Goal: Task Accomplishment & Management: Use online tool/utility

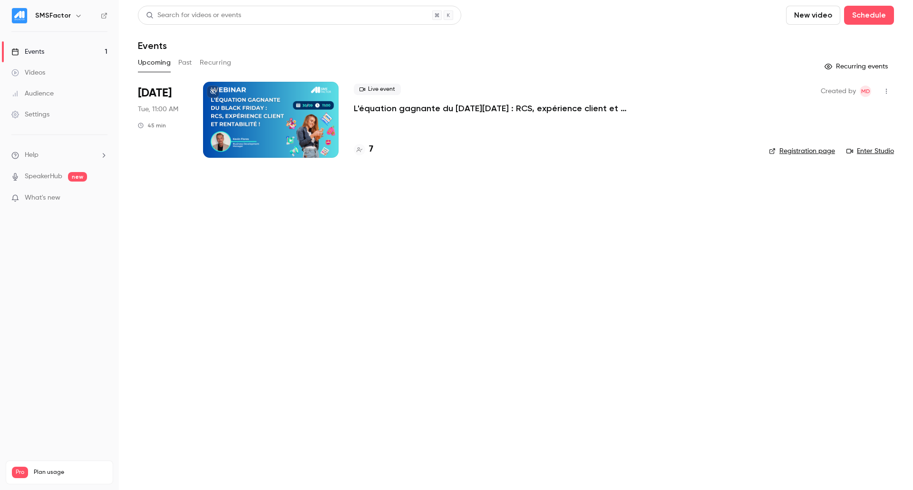
click at [290, 130] on div at bounding box center [270, 120] width 135 height 76
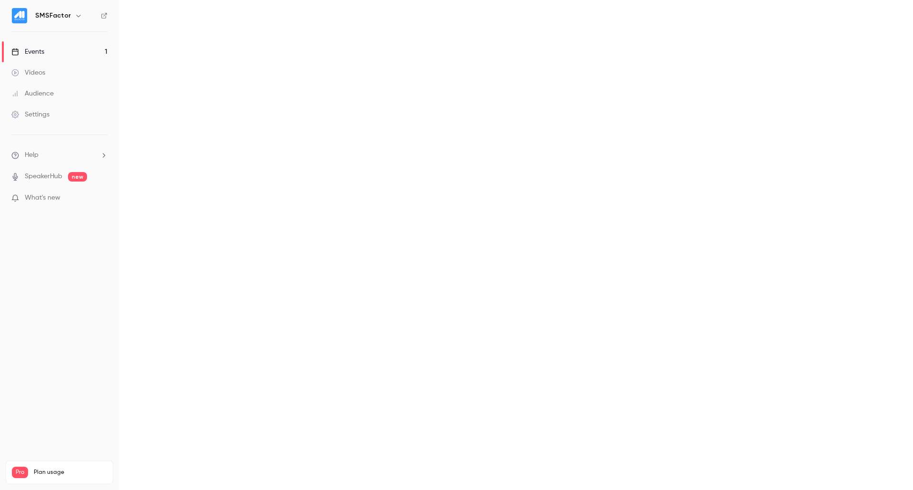
click at [290, 130] on main at bounding box center [516, 245] width 794 height 490
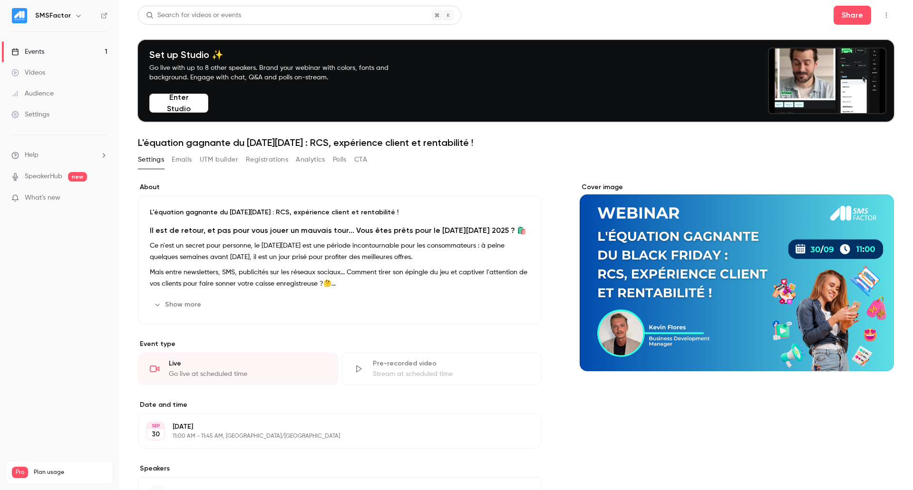
click at [221, 168] on div "Settings Emails UTM builder Registrations Analytics Polls CTA" at bounding box center [252, 161] width 229 height 19
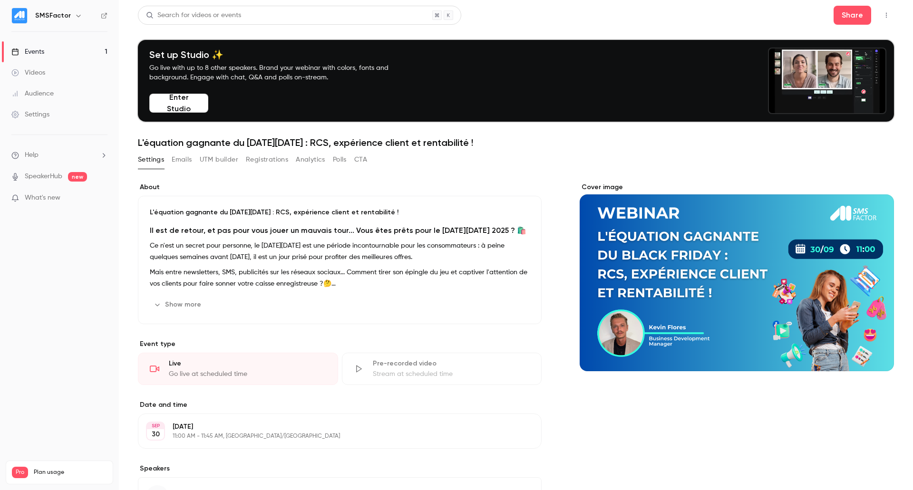
click at [221, 160] on button "UTM builder" at bounding box center [219, 159] width 38 height 15
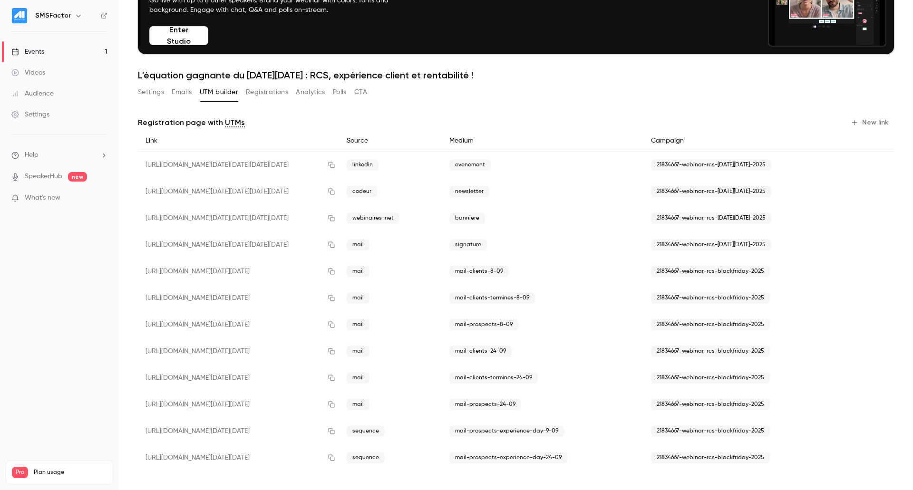
scroll to position [69, 0]
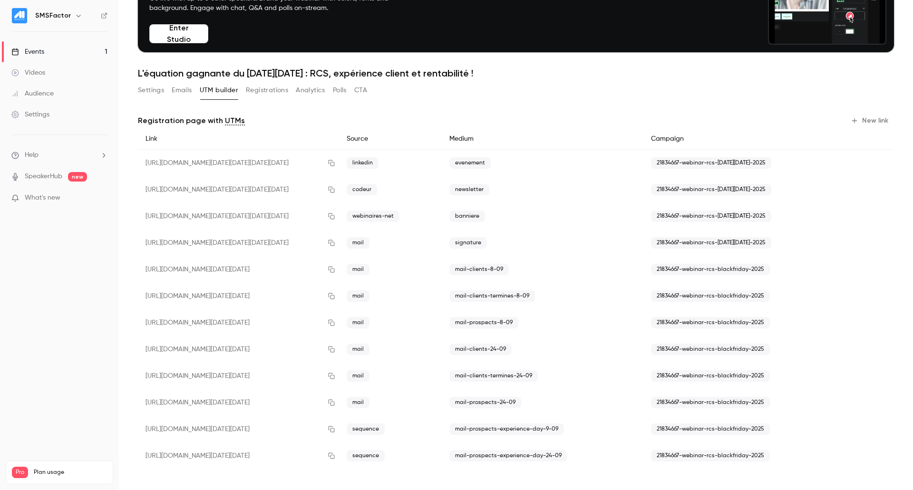
click at [860, 113] on div "Registration page with UTMs New link Link Source Medium Campaign [URL][DOMAIN_N…" at bounding box center [516, 293] width 756 height 383
click at [858, 117] on button "New link" at bounding box center [869, 120] width 47 height 15
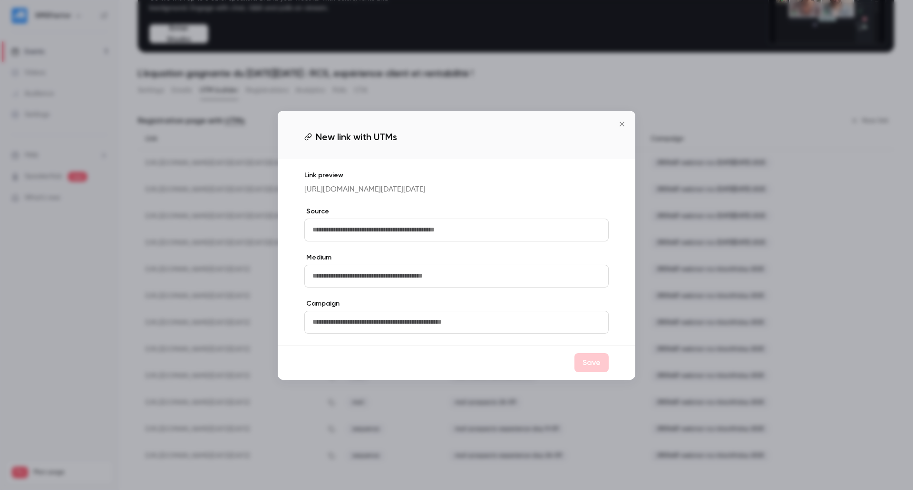
click at [366, 233] on input "text" at bounding box center [456, 230] width 304 height 23
click at [368, 286] on input "text" at bounding box center [456, 276] width 304 height 23
click at [342, 327] on input "text" at bounding box center [456, 322] width 304 height 23
click at [617, 120] on icon "Close" at bounding box center [621, 124] width 11 height 8
